Goal: Task Accomplishment & Management: Use online tool/utility

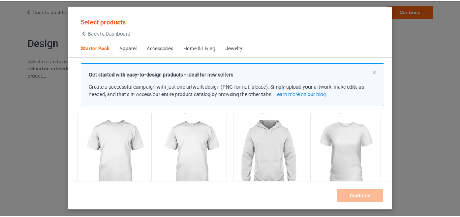
scroll to position [64, 0]
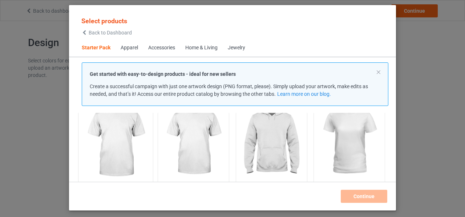
click at [129, 155] on img at bounding box center [115, 141] width 68 height 85
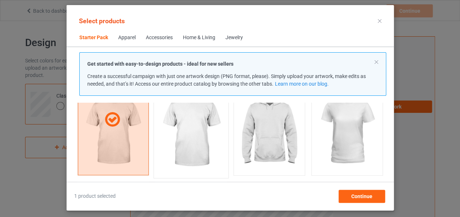
click at [200, 155] on img at bounding box center [191, 131] width 68 height 85
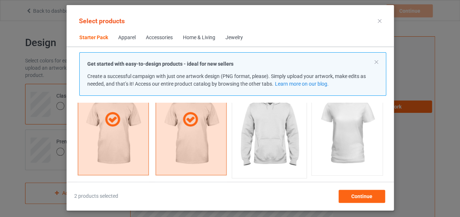
click at [276, 153] on img at bounding box center [269, 131] width 68 height 85
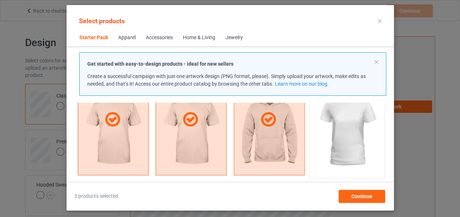
click at [326, 149] on img at bounding box center [347, 131] width 68 height 85
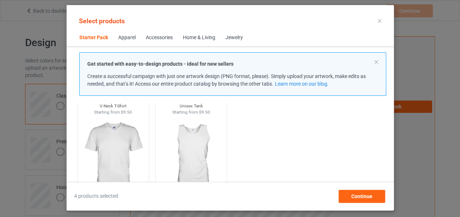
scroll to position [158, 0]
click at [183, 151] on img at bounding box center [191, 155] width 68 height 85
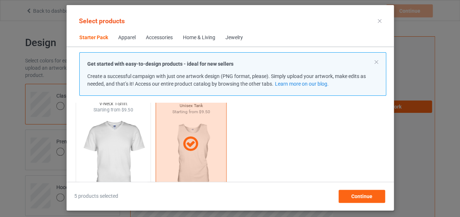
click at [93, 138] on img at bounding box center [113, 155] width 68 height 85
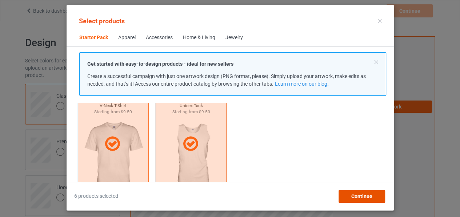
click at [354, 199] on span "Continue" at bounding box center [361, 197] width 21 height 6
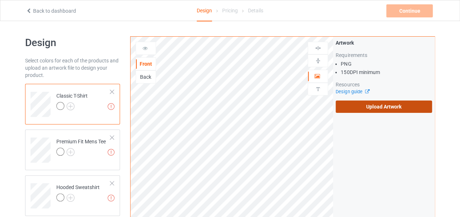
click at [368, 108] on label "Upload Artwork" at bounding box center [384, 107] width 96 height 12
click at [0, 0] on input "Upload Artwork" at bounding box center [0, 0] width 0 height 0
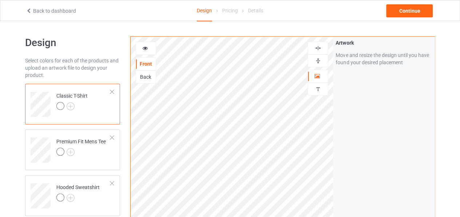
click at [316, 61] on img at bounding box center [318, 60] width 7 height 7
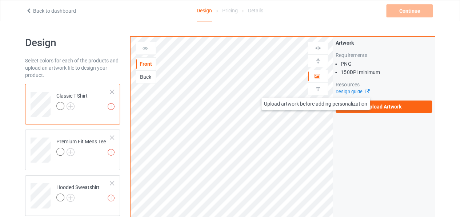
click at [316, 91] on img at bounding box center [318, 89] width 7 height 7
click at [316, 90] on img at bounding box center [318, 89] width 7 height 7
click at [317, 88] on img at bounding box center [318, 89] width 7 height 7
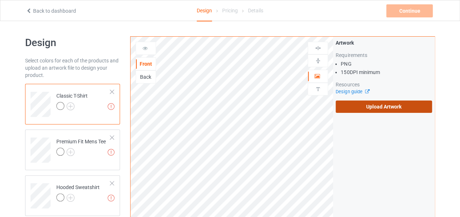
click at [386, 112] on label "Upload Artwork" at bounding box center [384, 107] width 96 height 12
click at [0, 0] on input "Upload Artwork" at bounding box center [0, 0] width 0 height 0
click at [348, 107] on label "Upload Artwork" at bounding box center [384, 107] width 96 height 12
click at [0, 0] on input "Upload Artwork" at bounding box center [0, 0] width 0 height 0
click at [356, 106] on label "Upload Artwork" at bounding box center [384, 107] width 96 height 12
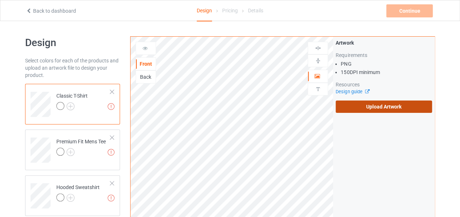
click at [0, 0] on input "Upload Artwork" at bounding box center [0, 0] width 0 height 0
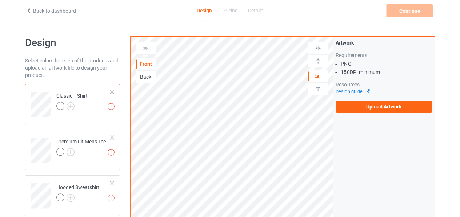
click at [349, 100] on div "Artwork Requirements PNG 150 DPI minimum Resources Design guide Upload Artwork" at bounding box center [384, 76] width 96 height 74
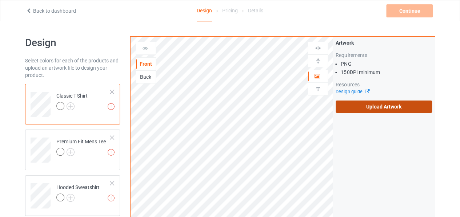
click at [350, 107] on label "Upload Artwork" at bounding box center [384, 107] width 96 height 12
click at [0, 0] on input "Upload Artwork" at bounding box center [0, 0] width 0 height 0
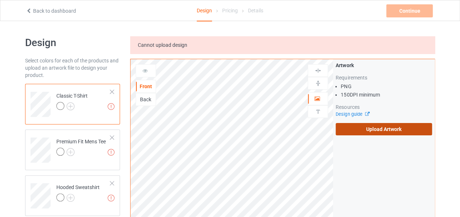
click at [369, 127] on label "Upload Artwork" at bounding box center [384, 129] width 96 height 12
click at [0, 0] on input "Upload Artwork" at bounding box center [0, 0] width 0 height 0
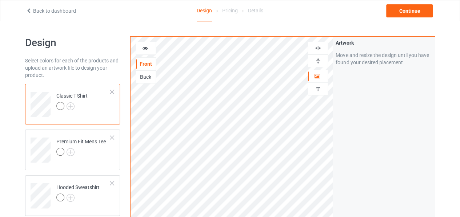
click at [321, 61] on img at bounding box center [318, 60] width 7 height 7
click at [318, 45] on img at bounding box center [318, 48] width 7 height 7
click at [404, 11] on div "Continue" at bounding box center [409, 10] width 47 height 13
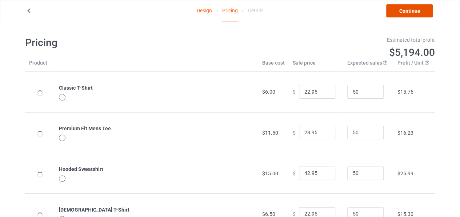
click at [420, 6] on link "Continue" at bounding box center [409, 10] width 47 height 13
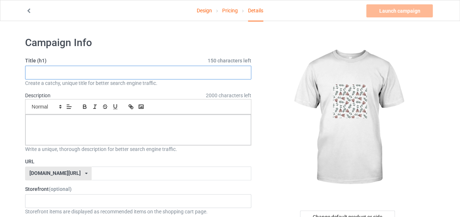
click at [119, 73] on input "text" at bounding box center [138, 73] width 226 height 14
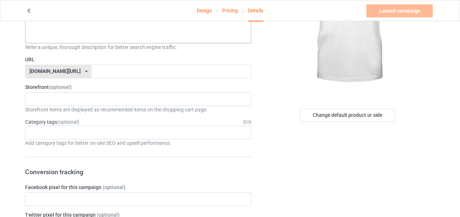
scroll to position [103, 0]
type input "Art Work"
click at [162, 69] on input "text" at bounding box center [171, 71] width 159 height 14
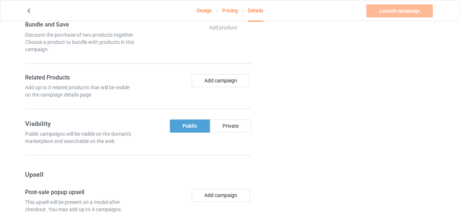
scroll to position [395, 0]
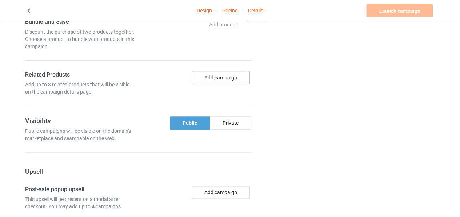
type input "ArtWorkis"
click at [227, 77] on button "Add campaign" at bounding box center [221, 77] width 58 height 13
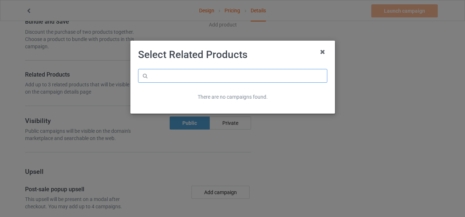
click at [193, 80] on input "text" at bounding box center [232, 76] width 189 height 14
click at [324, 50] on icon at bounding box center [323, 52] width 12 height 12
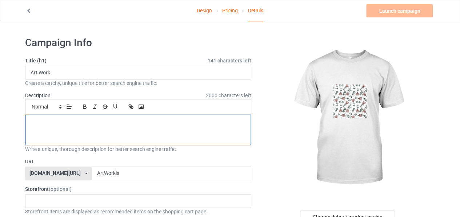
click at [149, 125] on p at bounding box center [138, 123] width 214 height 7
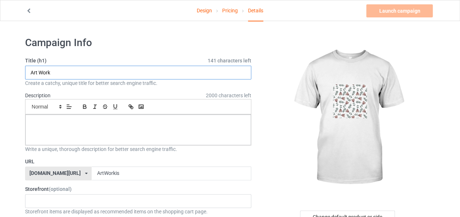
click at [223, 72] on input "Art Work" at bounding box center [138, 73] width 226 height 14
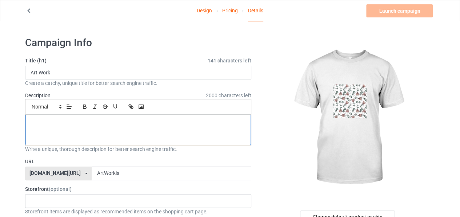
click at [196, 116] on div at bounding box center [137, 130] width 225 height 31
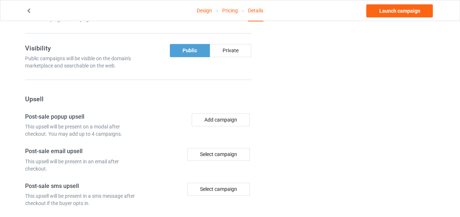
scroll to position [554, 0]
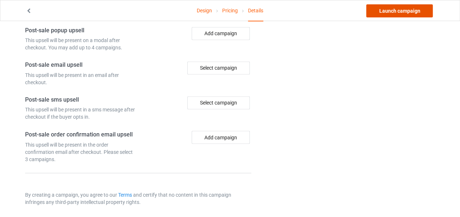
click at [404, 9] on link "Launch campaign" at bounding box center [399, 10] width 67 height 13
